Goal: Task Accomplishment & Management: Manage account settings

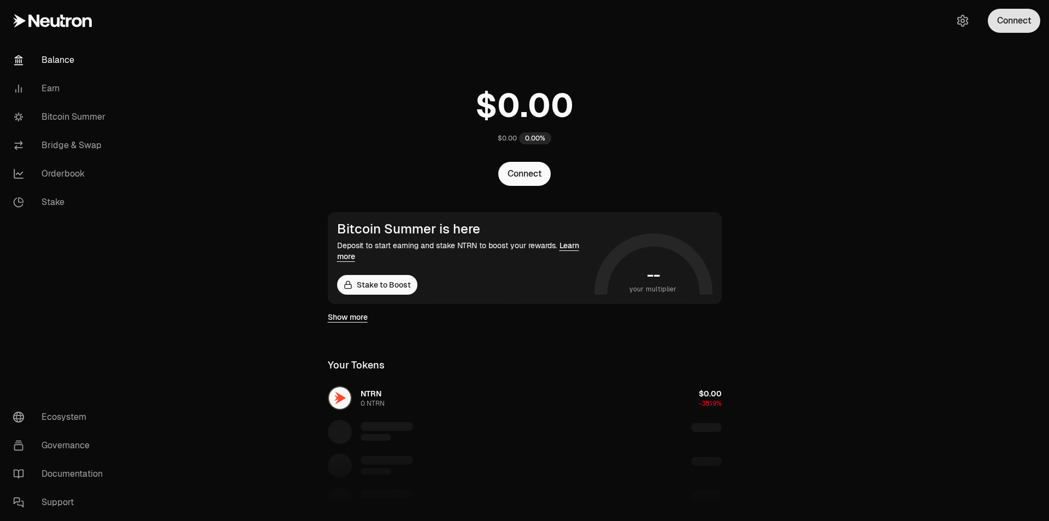
click at [1030, 18] on button "Connect" at bounding box center [1014, 21] width 52 height 24
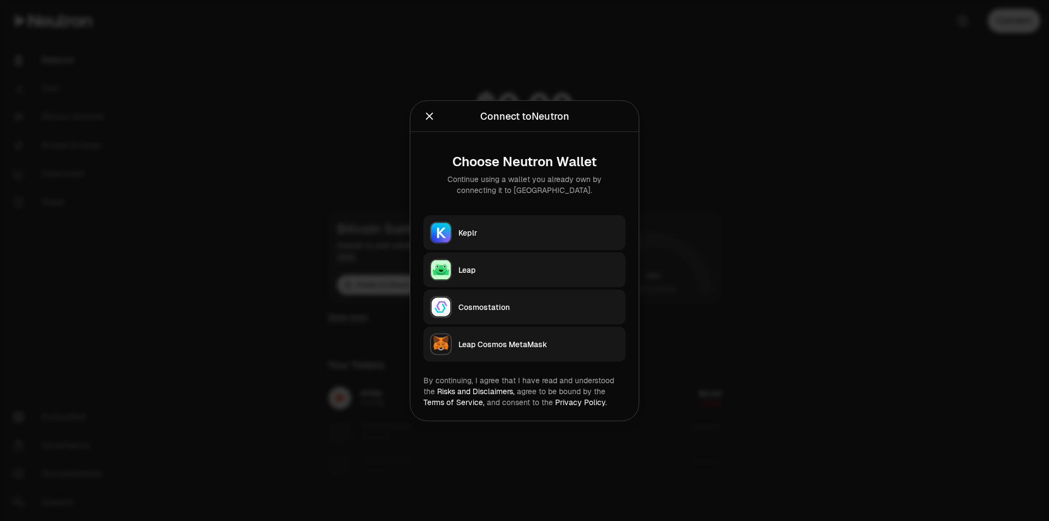
click at [524, 237] on div "Keplr" at bounding box center [538, 232] width 161 height 11
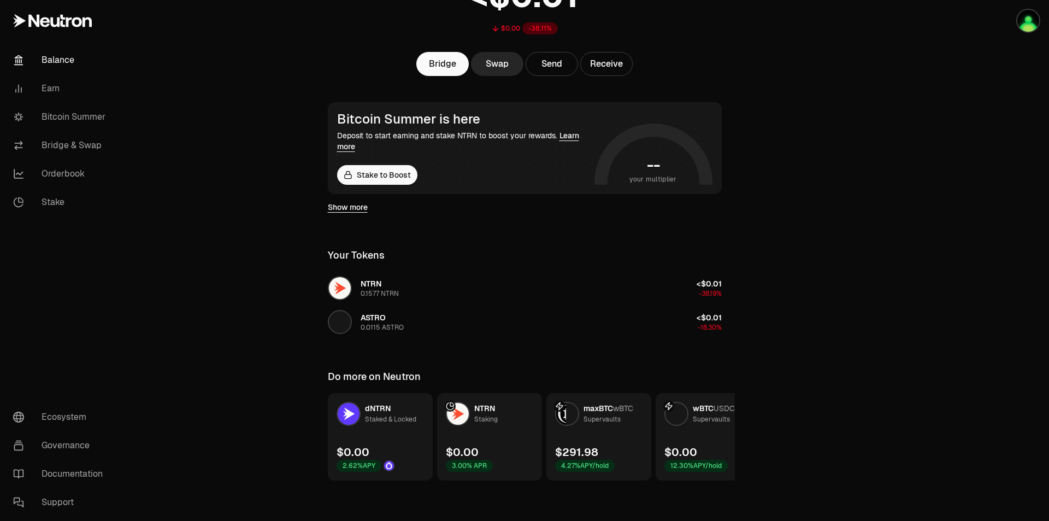
scroll to position [113, 0]
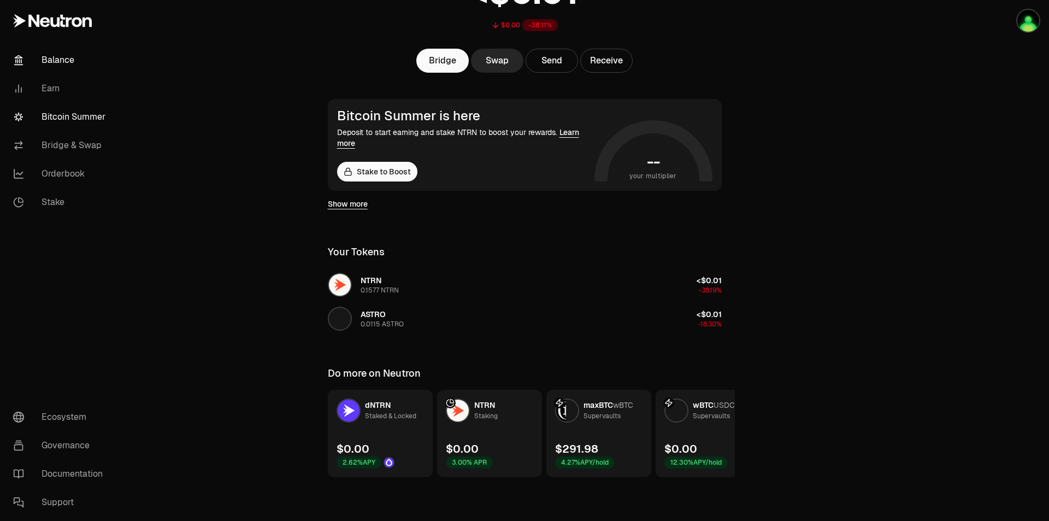
click at [64, 109] on link "Bitcoin Summer" at bounding box center [61, 117] width 114 height 28
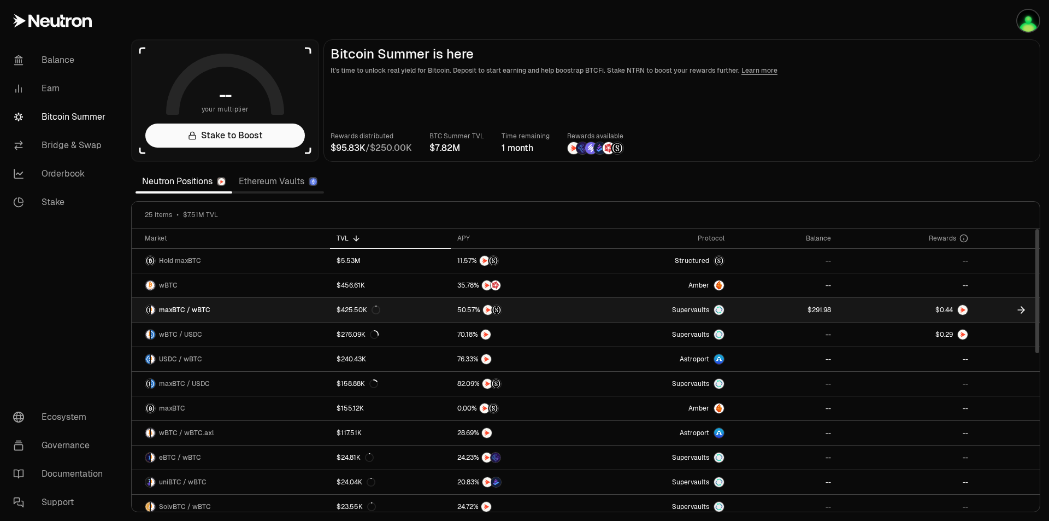
click at [795, 308] on link at bounding box center [784, 310] width 107 height 24
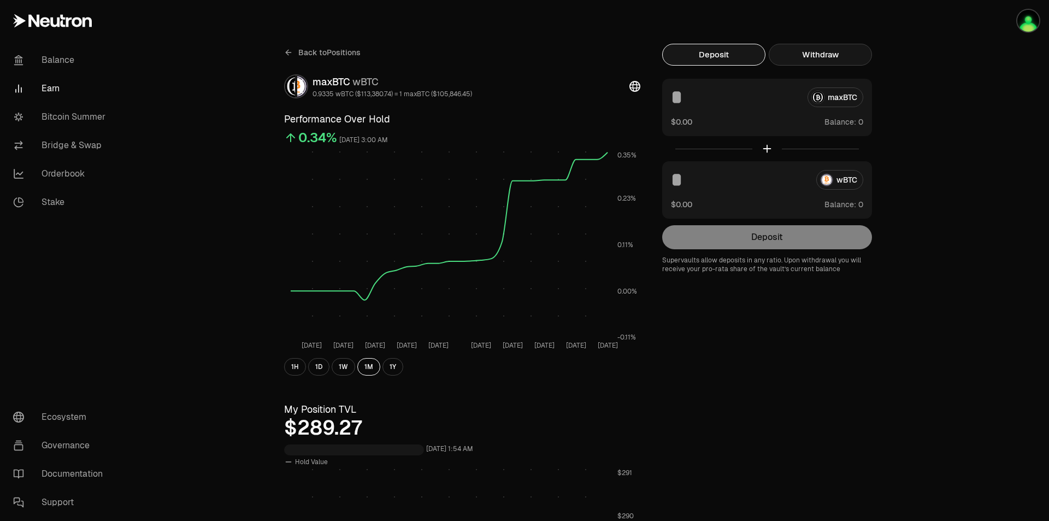
click at [825, 54] on button "Withdraw" at bounding box center [820, 55] width 103 height 22
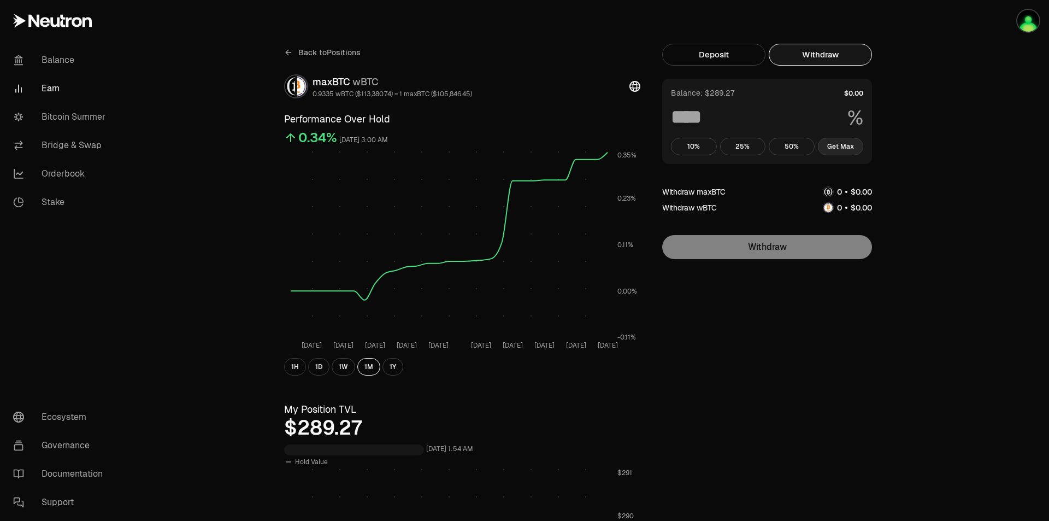
click at [841, 150] on button "Get Max" at bounding box center [841, 146] width 46 height 17
type input "***"
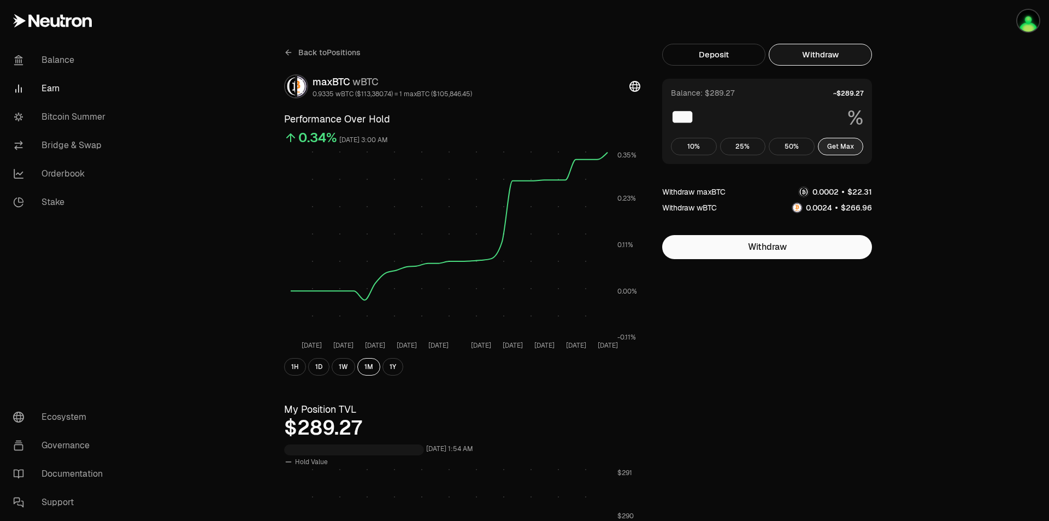
click at [848, 147] on button "Get Max" at bounding box center [841, 146] width 46 height 17
click at [833, 247] on button "Withdraw" at bounding box center [767, 247] width 210 height 24
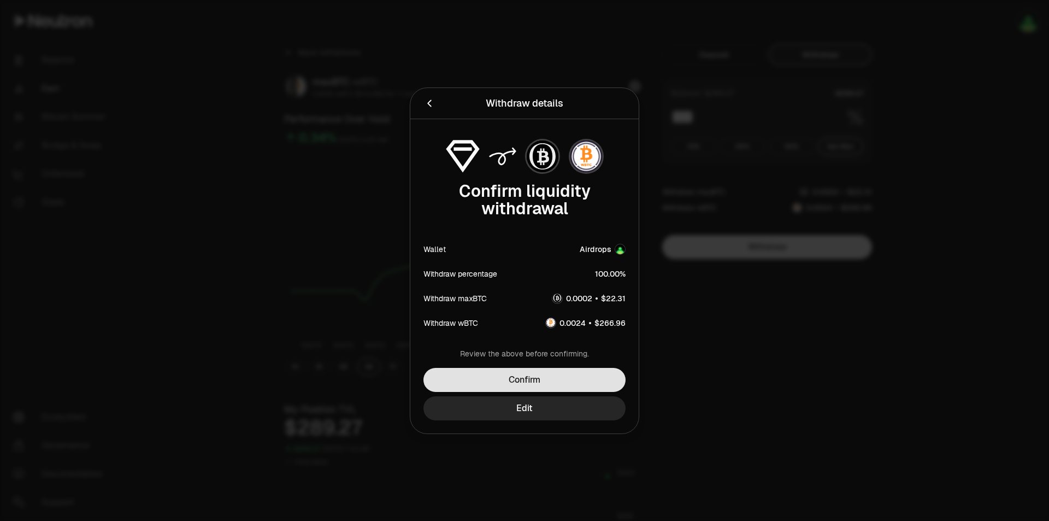
click at [571, 380] on button "Confirm" at bounding box center [525, 380] width 202 height 24
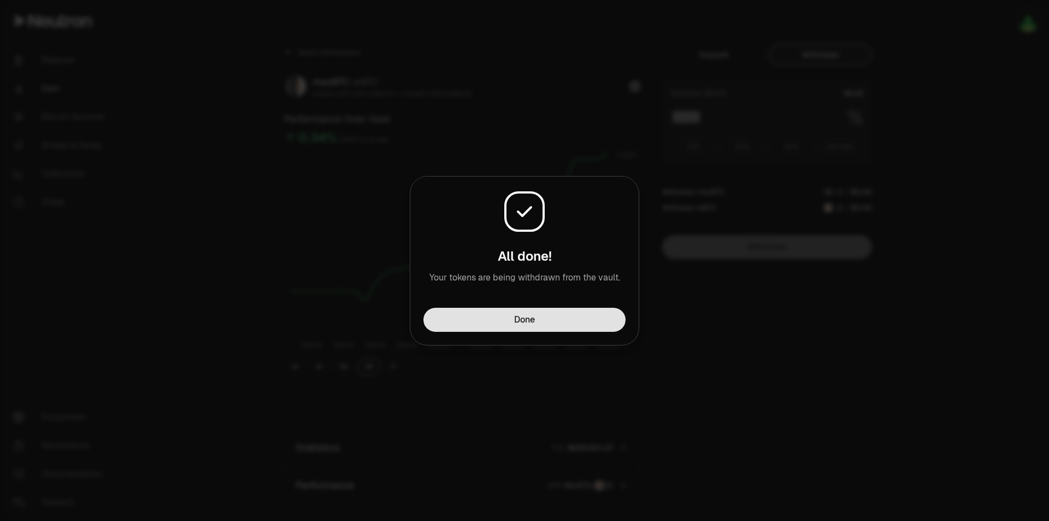
click at [529, 326] on button "Done" at bounding box center [525, 320] width 202 height 24
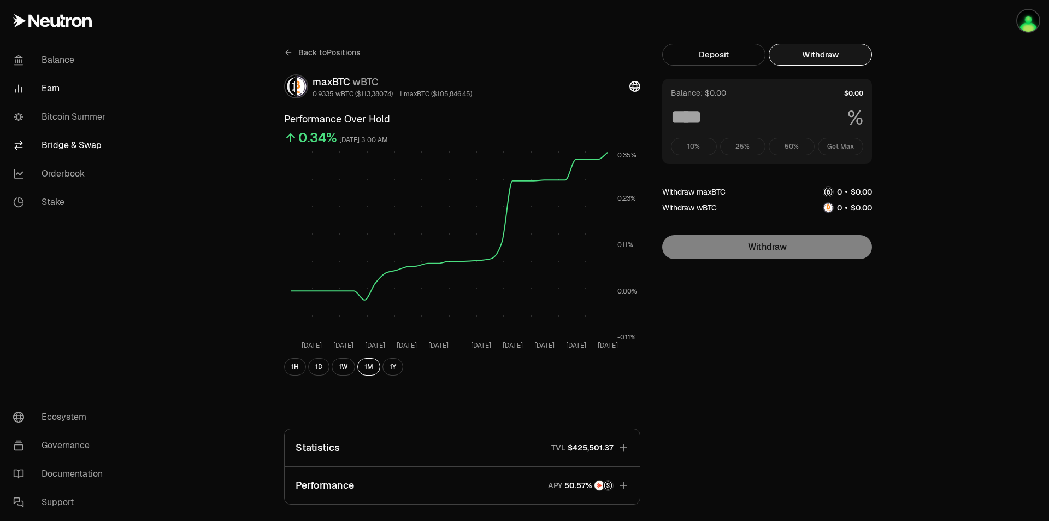
click at [62, 142] on link "Bridge & Swap" at bounding box center [61, 145] width 114 height 28
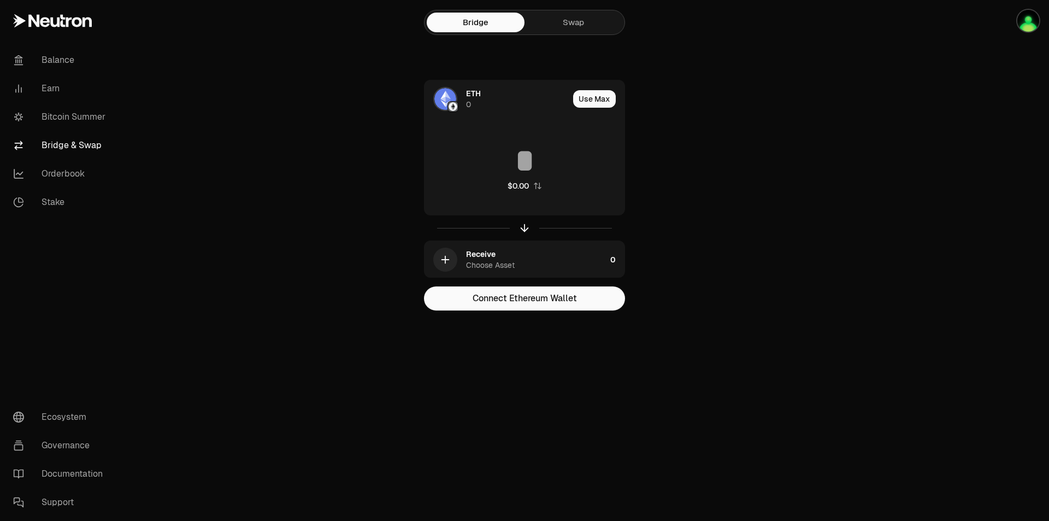
click at [590, 25] on link "Swap" at bounding box center [574, 23] width 98 height 20
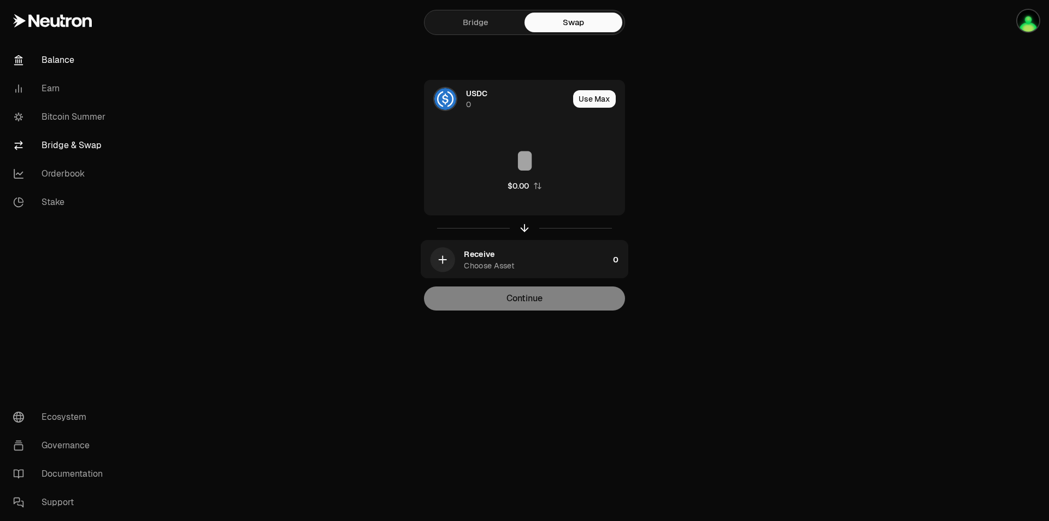
click at [56, 66] on link "Balance" at bounding box center [61, 60] width 114 height 28
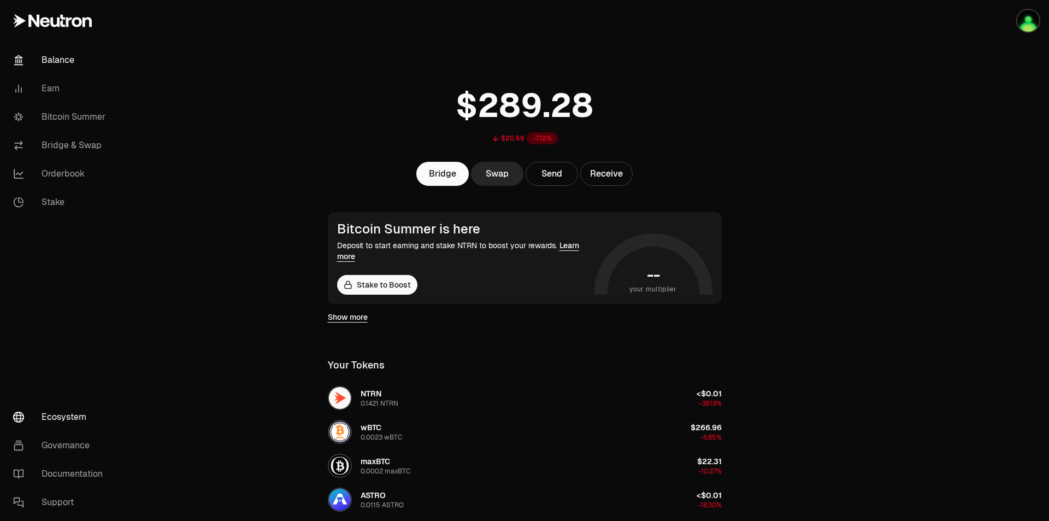
click at [62, 427] on link "Ecosystem" at bounding box center [61, 417] width 114 height 28
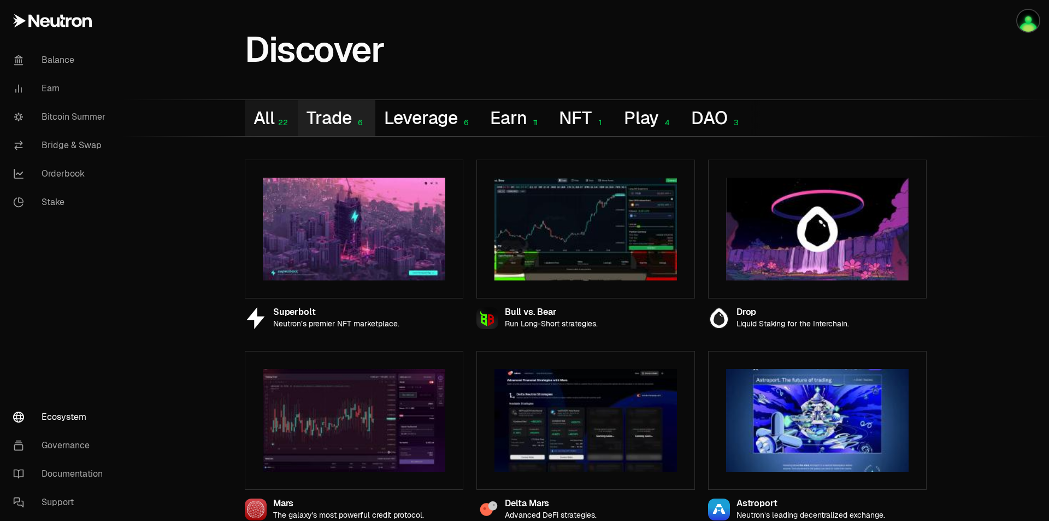
click at [339, 116] on button "Trade 6" at bounding box center [336, 118] width 77 height 36
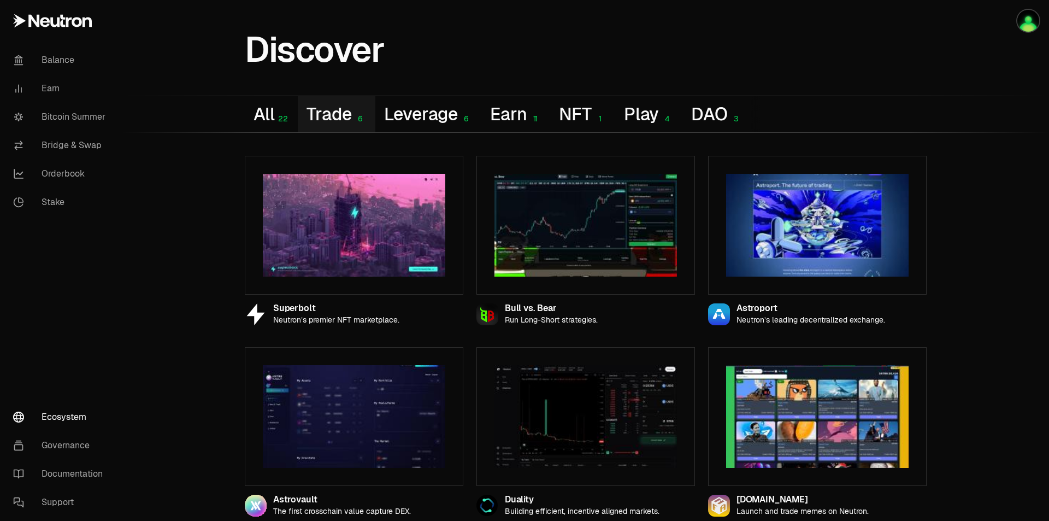
scroll to position [8, 0]
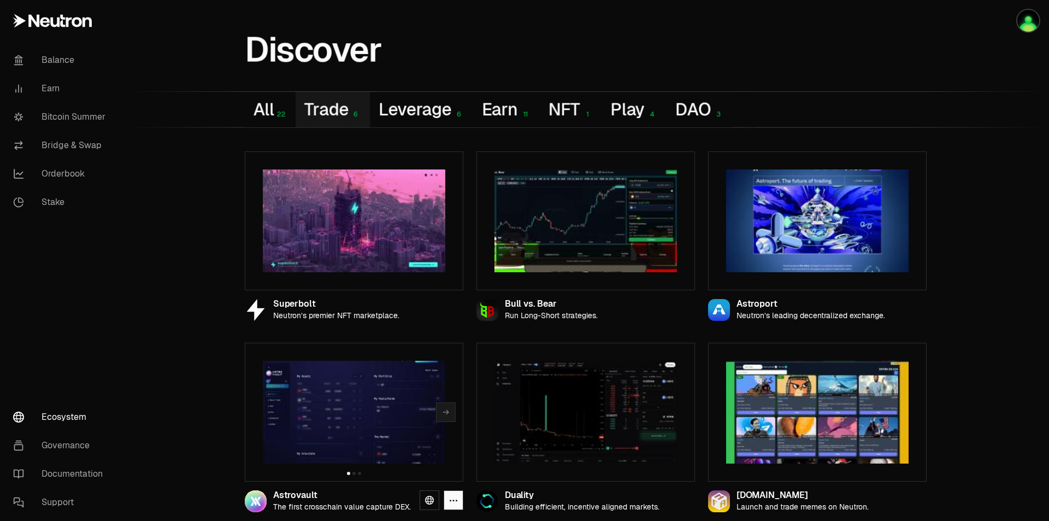
click at [357, 399] on img at bounding box center [354, 412] width 183 height 103
click at [293, 496] on div "Astrovault" at bounding box center [342, 495] width 138 height 9
click at [433, 507] on link at bounding box center [430, 500] width 20 height 20
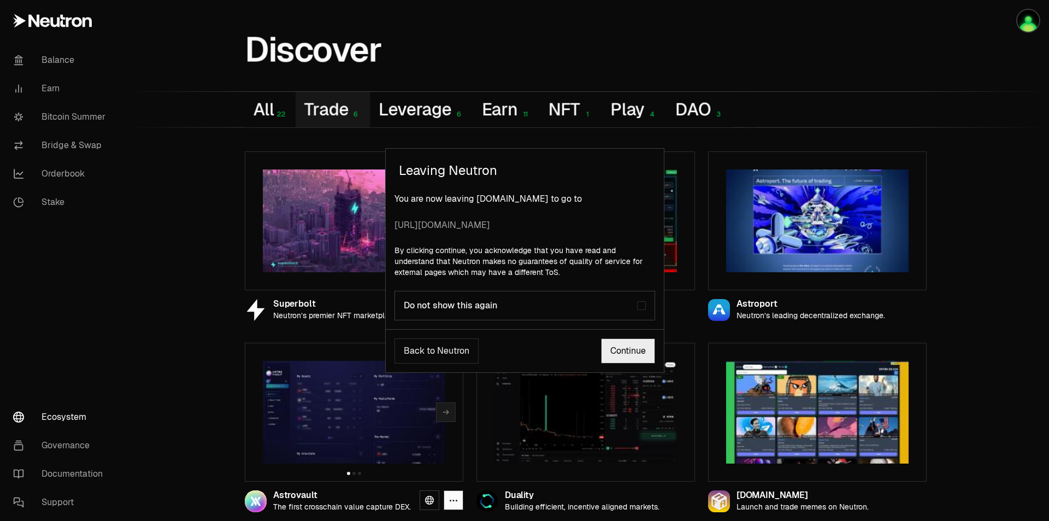
click at [621, 351] on link "Continue" at bounding box center [628, 350] width 54 height 25
